Goal: Check status: Check status

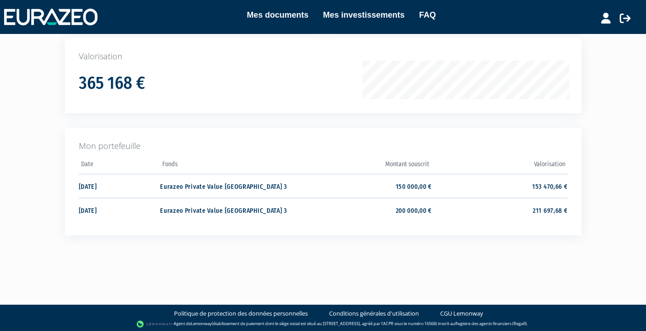
scroll to position [142, 0]
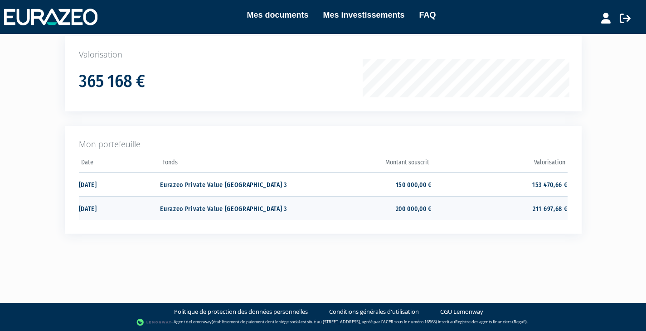
click at [426, 207] on td "200 000,00 €" at bounding box center [363, 208] width 135 height 24
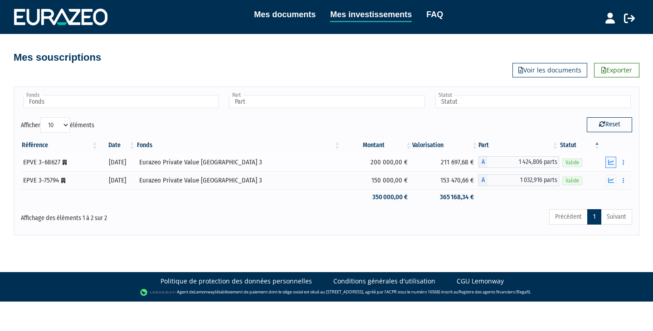
click at [614, 160] on button "button" at bounding box center [610, 162] width 11 height 11
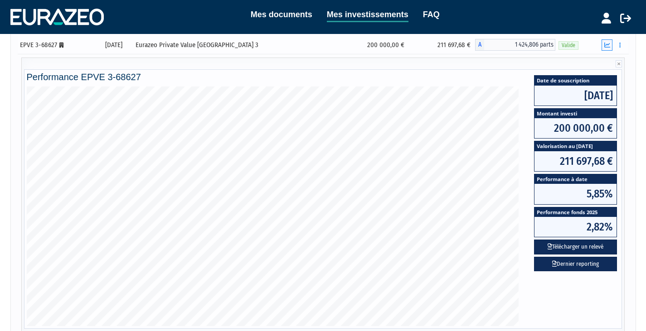
scroll to position [133, 0]
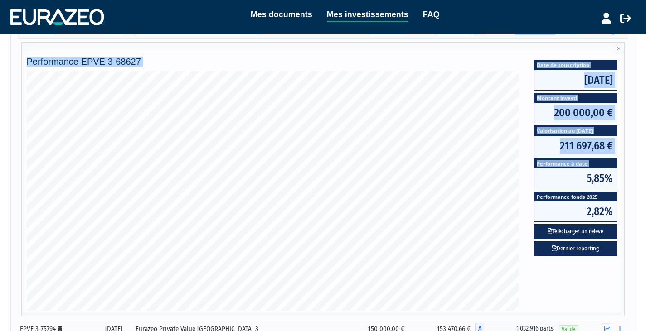
click at [646, 210] on html "Mes documents Mes investissements FAQ Déconnexion Mes documents Mes investissem…" at bounding box center [323, 158] width 646 height 583
